Goal: Find specific page/section: Find specific page/section

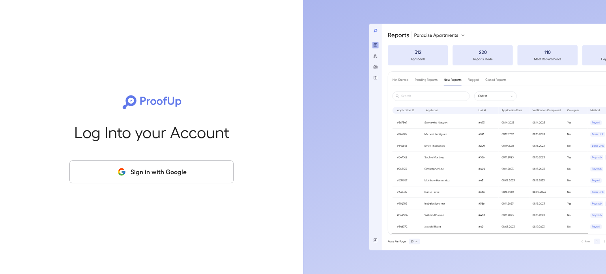
click at [190, 179] on button "Sign in with Google" at bounding box center [151, 172] width 164 height 23
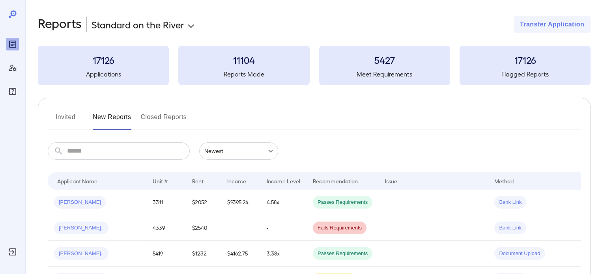
click at [73, 115] on button "Invited" at bounding box center [65, 120] width 35 height 19
